Goal: Information Seeking & Learning: Learn about a topic

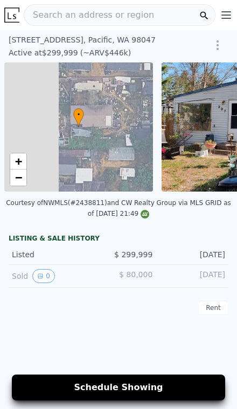
scroll to position [0, 4]
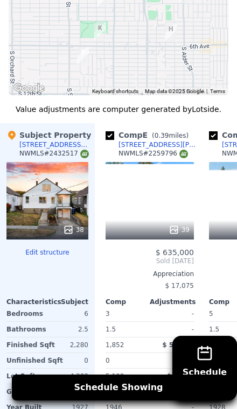
scroll to position [0, 409]
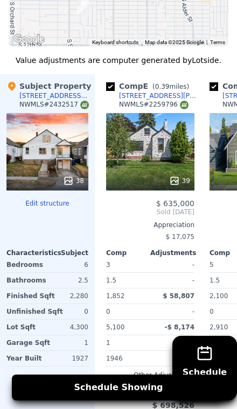
click at [116, 344] on div "1" at bounding box center [127, 343] width 42 height 15
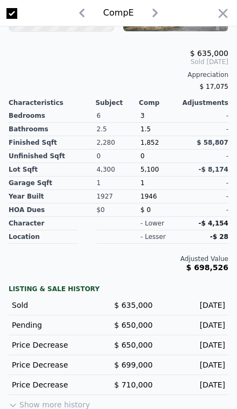
scroll to position [286, 0]
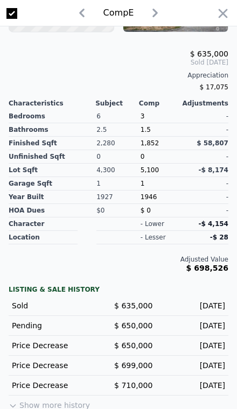
click at [55, 396] on button "Show more history" at bounding box center [49, 403] width 81 height 15
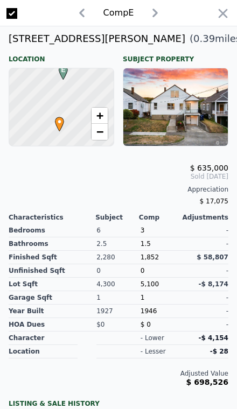
scroll to position [197, 0]
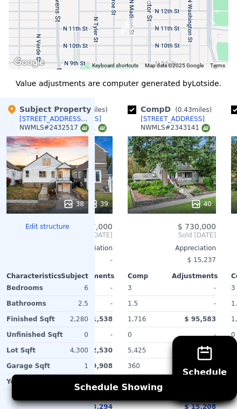
scroll to position [1293, 0]
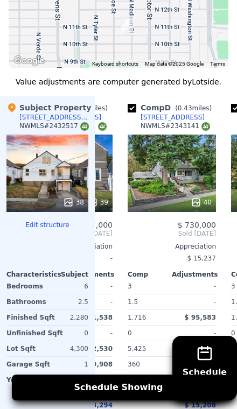
click at [194, 186] on div "40" at bounding box center [172, 174] width 88 height 78
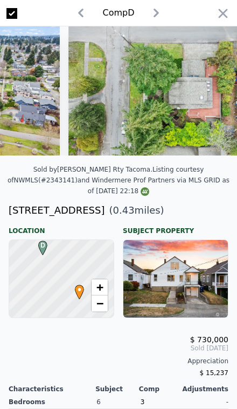
scroll to position [0, 1094]
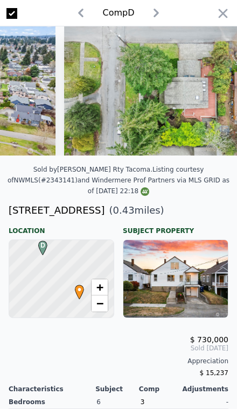
click at [218, 12] on icon "button" at bounding box center [223, 13] width 15 height 15
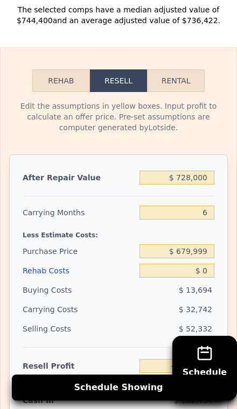
scroll to position [1733, 0]
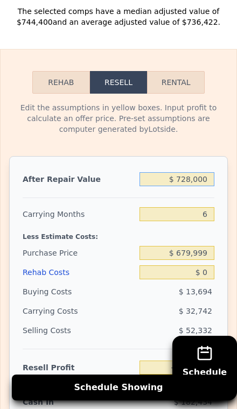
click at [206, 184] on input "$ 728,000" at bounding box center [177, 179] width 75 height 14
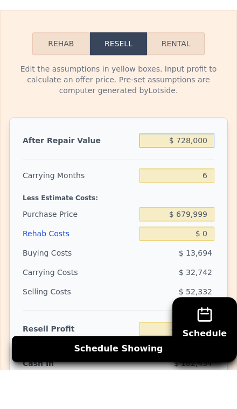
type input "$ 72,800"
type input "-$ 658,053"
type input "$ 7,280"
type input "-$ 718,782"
type input "$ 728"
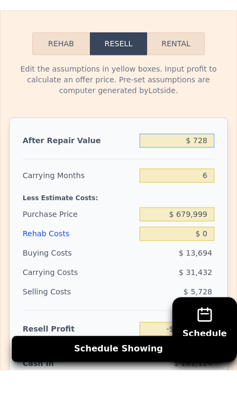
type input "-$ 724,853"
type input "$ 72"
type input "-$ 725,462"
type input "$ 7"
type input "-$ 725,522"
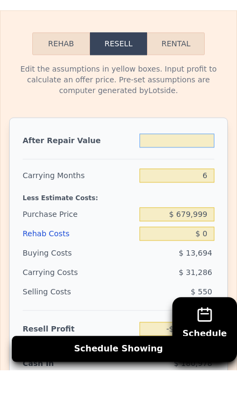
type input "$ 6"
type input "-$ 725,523"
type input "$ 63"
type input "-$ 725,471"
type input "$ 635"
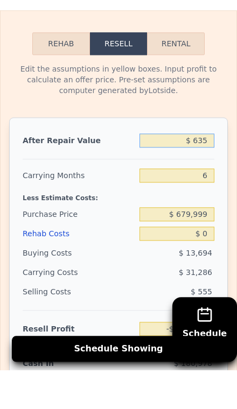
type input "-$ 724,940"
type input "$ 6,350"
type input "-$ 719,644"
type input "$ 63,500"
type input "-$ 666,673"
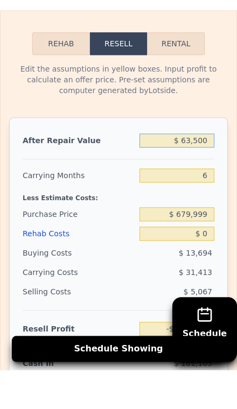
type input "$ 635,000"
type input "-$ 136,967"
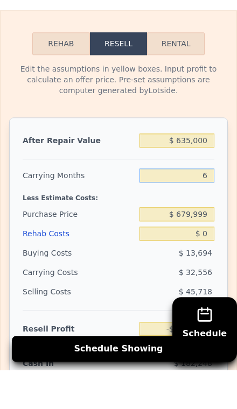
click at [209, 207] on input "6" at bounding box center [177, 214] width 75 height 14
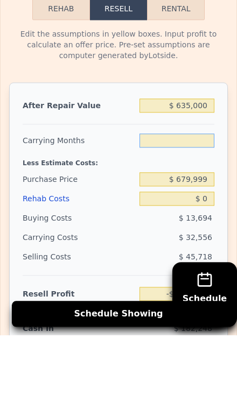
type input "0"
type input "-$ 104,411"
type input "0"
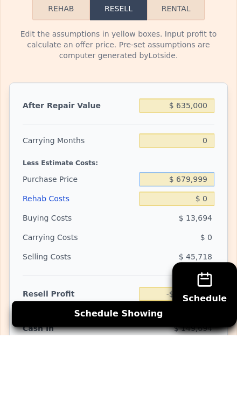
click at [213, 246] on input "$ 679,999" at bounding box center [177, 253] width 75 height 14
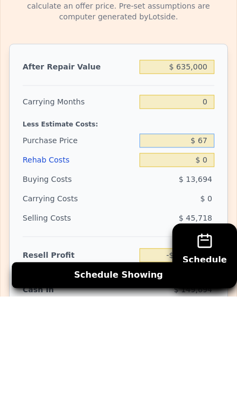
type input "$ 6"
type input "$ 480,000"
type input "$ 99,454"
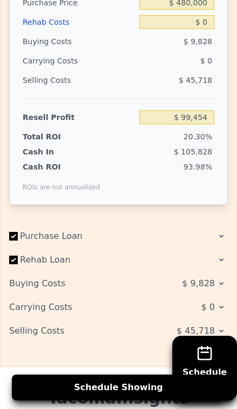
scroll to position [1965, 0]
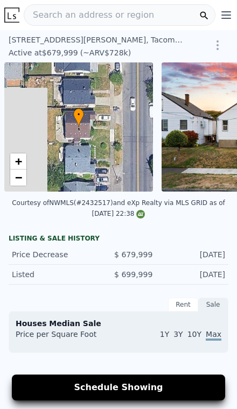
scroll to position [0, 4]
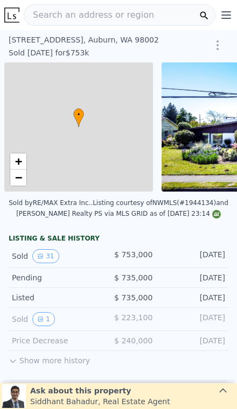
scroll to position [0, 4]
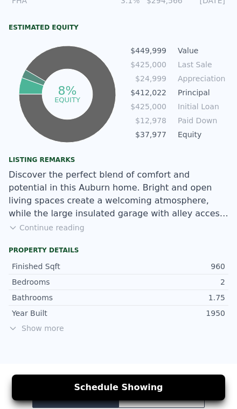
scroll to position [642, 0]
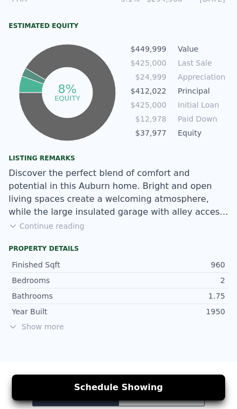
click at [57, 221] on button "Continue reading" at bounding box center [47, 226] width 76 height 11
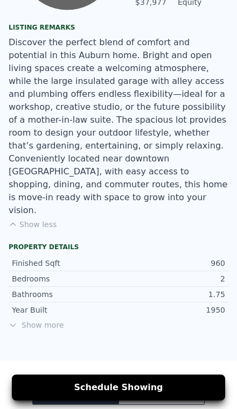
scroll to position [823, 0]
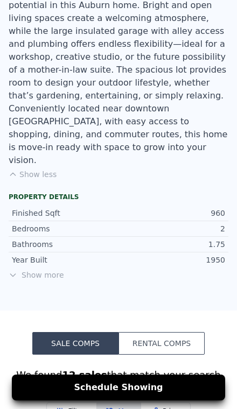
click at [48, 270] on span "Show more" at bounding box center [119, 275] width 220 height 11
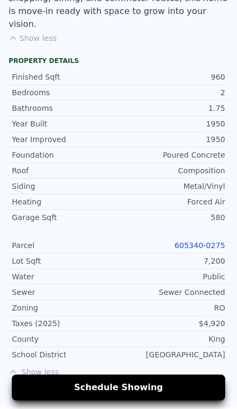
scroll to position [960, 0]
